Goal: Transaction & Acquisition: Purchase product/service

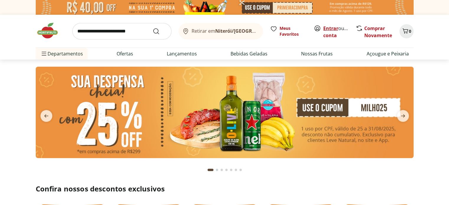
click at [329, 29] on link "Entrar" at bounding box center [330, 28] width 15 height 6
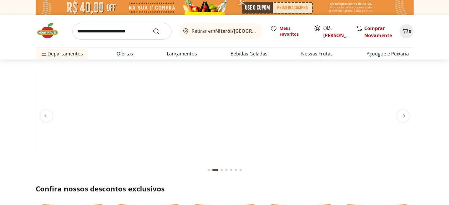
click at [117, 33] on input "search" at bounding box center [121, 31] width 99 height 17
type input "*****"
click at [152, 28] on button "Submit Search" at bounding box center [159, 31] width 14 height 7
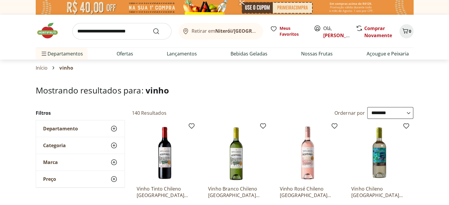
click at [380, 114] on select "**********" at bounding box center [390, 113] width 46 height 12
click at [367, 107] on select "**********" at bounding box center [390, 113] width 46 height 12
select select "**********"
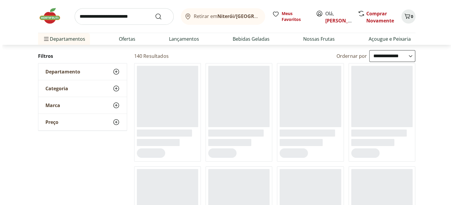
scroll to position [59, 0]
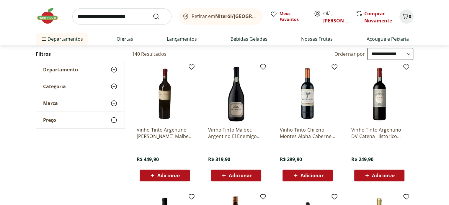
click at [169, 173] on span "Adicionar" at bounding box center [168, 175] width 23 height 5
click at [403, 18] on icon "Carrinho" at bounding box center [405, 16] width 6 height 5
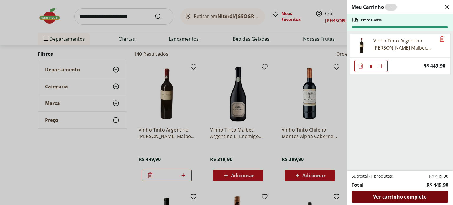
click at [389, 195] on span "Ver carrinho completo" at bounding box center [399, 196] width 53 height 5
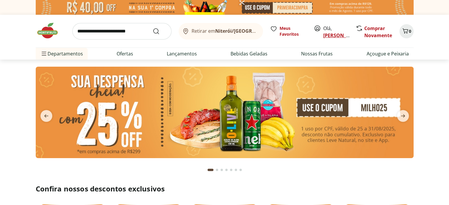
click at [330, 34] on link "[PERSON_NAME]" at bounding box center [342, 35] width 38 height 6
click at [326, 28] on span "Olá, Marcos" at bounding box center [336, 32] width 26 height 14
click at [333, 39] on span "Olá, Marcos" at bounding box center [336, 32] width 26 height 14
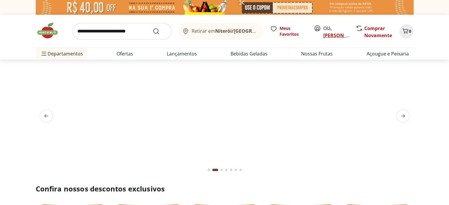
click at [334, 33] on link "[PERSON_NAME]" at bounding box center [342, 35] width 38 height 6
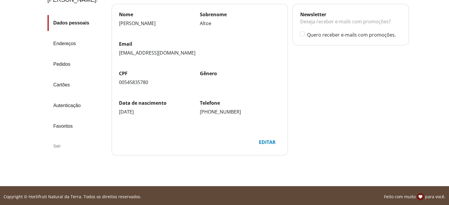
scroll to position [70, 0]
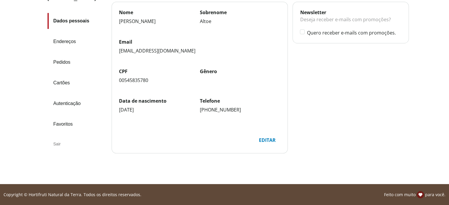
click at [58, 137] on div "Sair" at bounding box center [76, 144] width 59 height 14
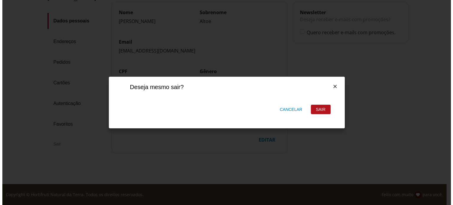
scroll to position [0, 0]
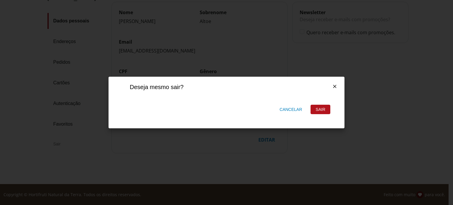
click at [314, 109] on div "Sair" at bounding box center [320, 109] width 19 height 9
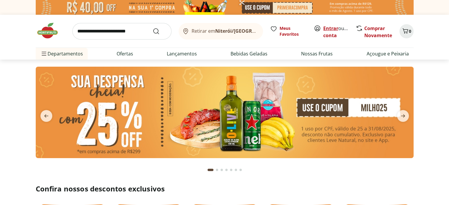
click at [331, 28] on link "Entrar" at bounding box center [330, 28] width 15 height 6
click at [328, 28] on link "Entrar" at bounding box center [330, 28] width 15 height 6
click at [329, 26] on link "Entrar" at bounding box center [330, 28] width 15 height 6
click at [329, 27] on link "Entrar" at bounding box center [330, 28] width 15 height 6
